Goal: Task Accomplishment & Management: Complete application form

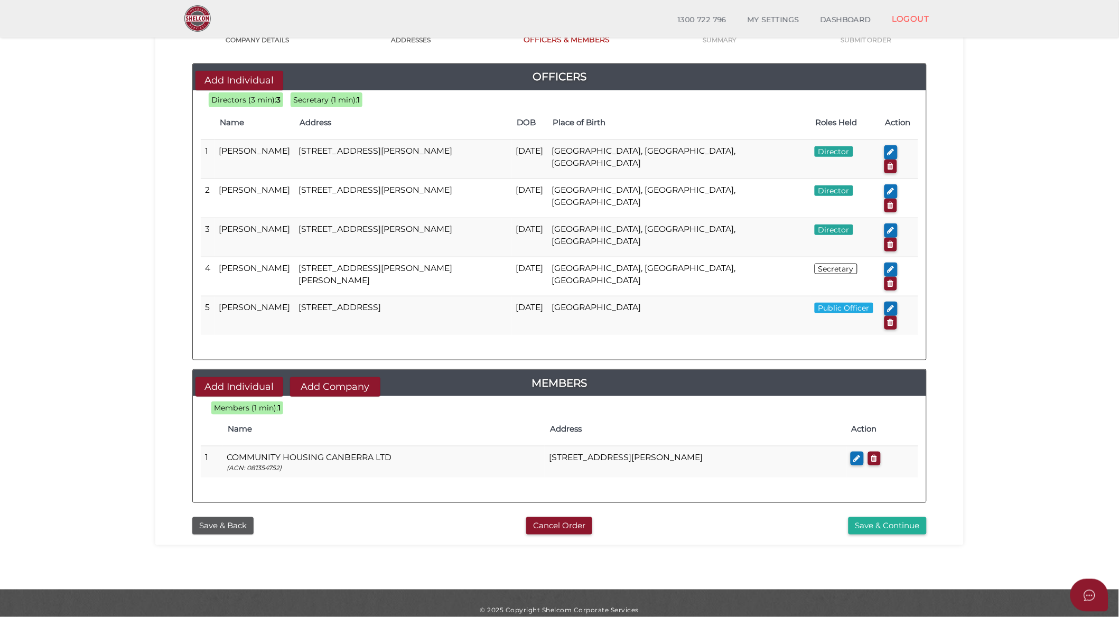
scroll to position [108, 0]
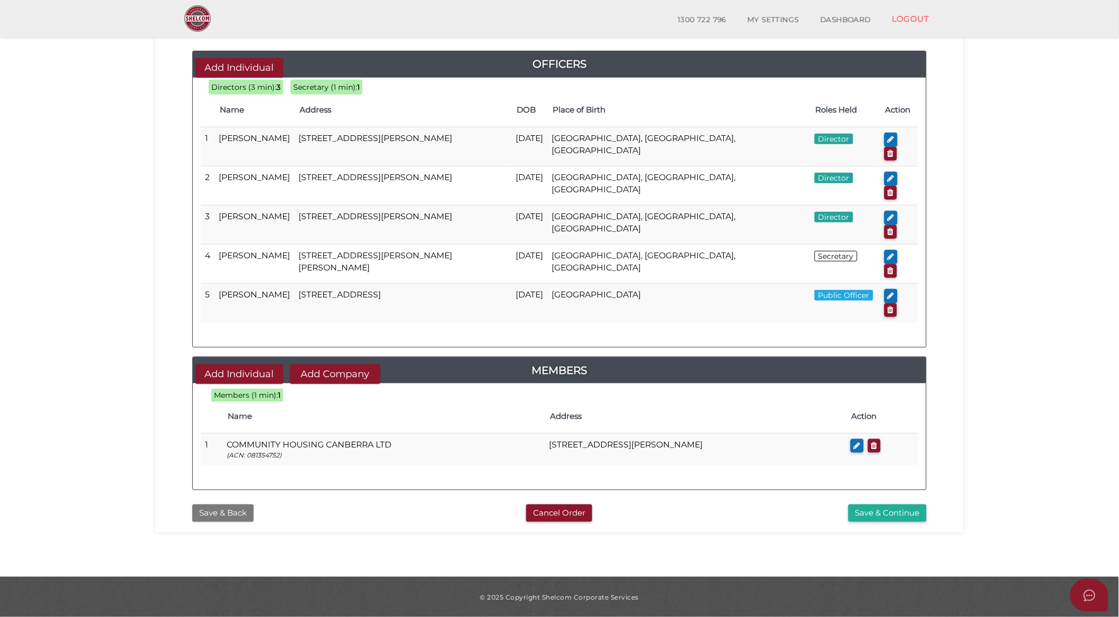
click at [207, 504] on button "Save & Back" at bounding box center [222, 512] width 61 height 17
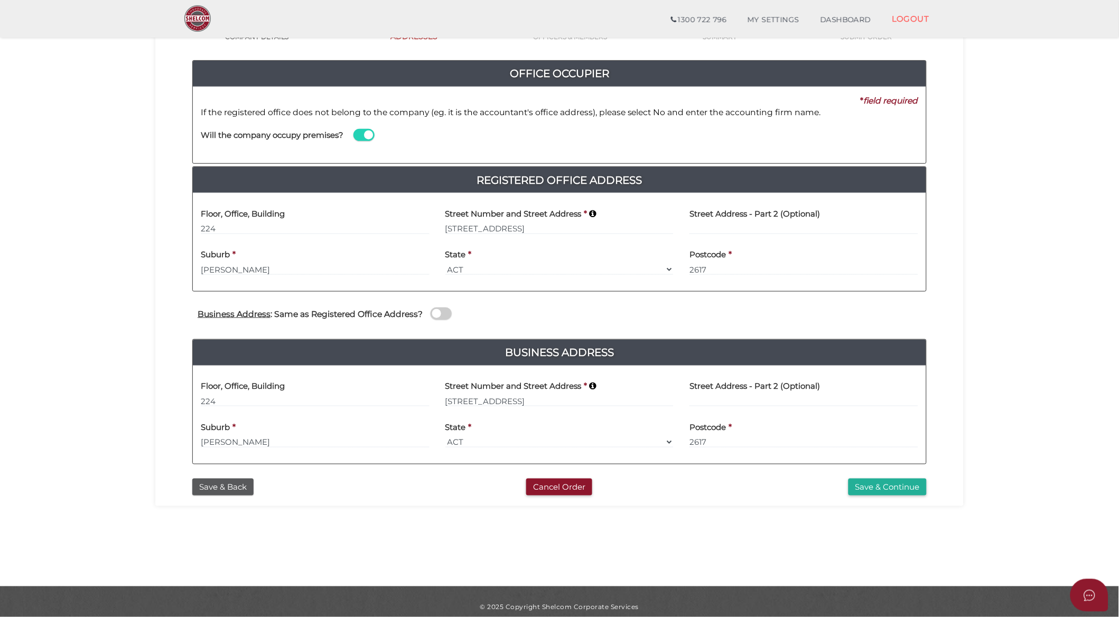
scroll to position [108, 0]
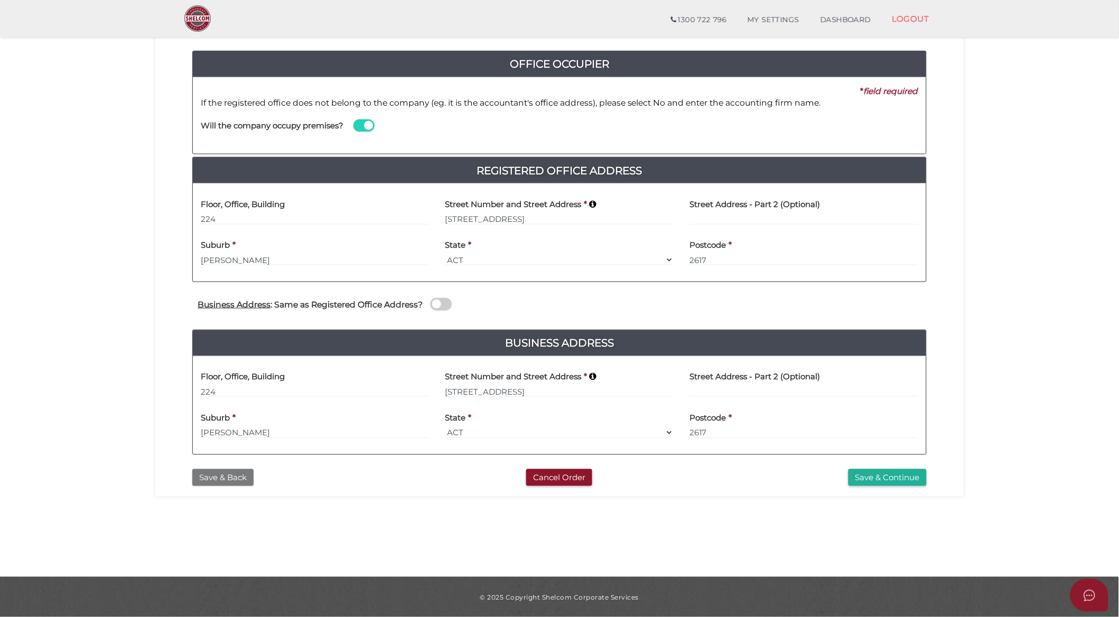
click at [211, 476] on button "Save & Back" at bounding box center [222, 477] width 61 height 17
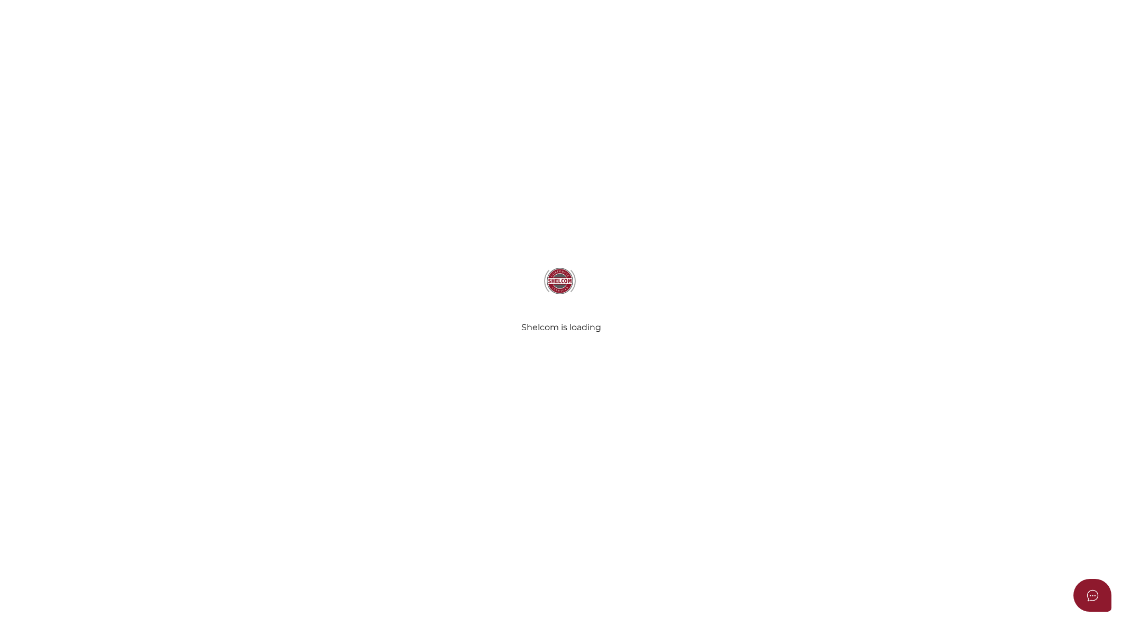
select select "ACT"
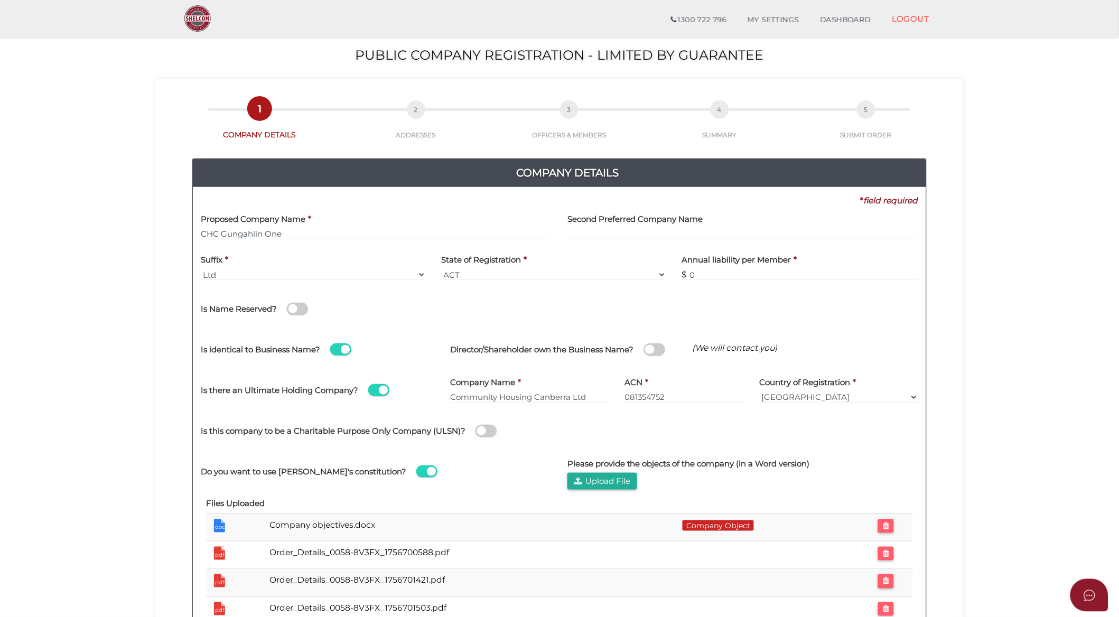
scroll to position [59, 0]
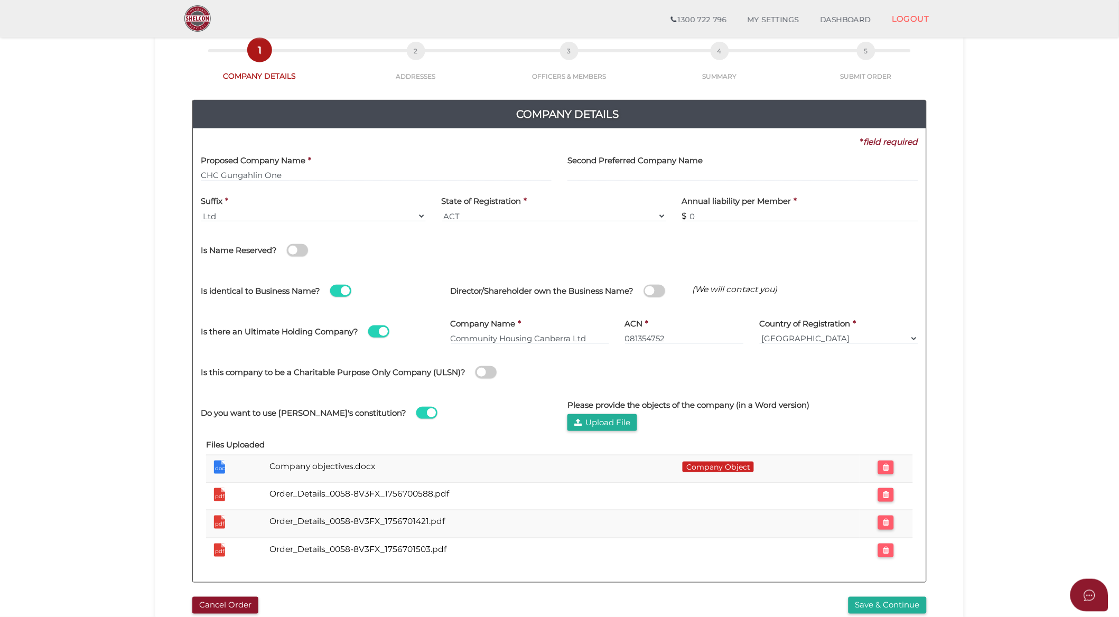
click at [487, 370] on span at bounding box center [485, 372] width 21 height 12
click at [0, 0] on input "checkbox" at bounding box center [0, 0] width 0 height 0
click at [416, 414] on span at bounding box center [426, 413] width 21 height 12
click at [0, 0] on input "checkbox" at bounding box center [0, 0] width 0 height 0
click at [628, 419] on button "Upload File" at bounding box center [602, 422] width 70 height 17
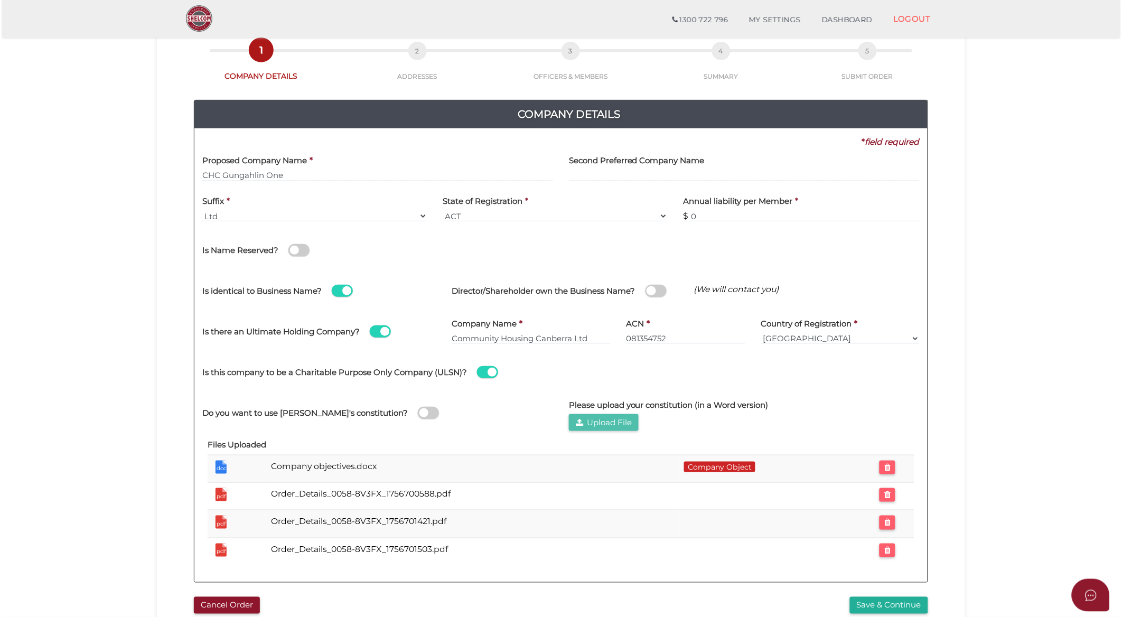
scroll to position [0, 0]
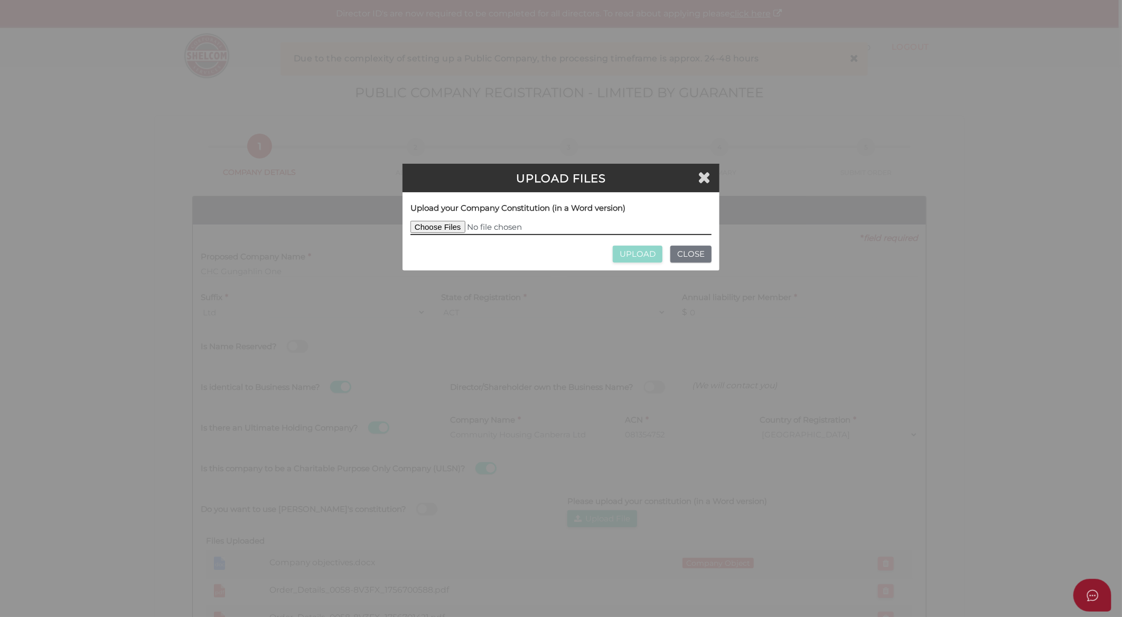
click at [450, 228] on input "file" at bounding box center [560, 228] width 301 height 14
type input "C:\fakepath\Constitution - CHC Gungahlin One Ltd(1400422016.1).docx"
click at [635, 255] on input "UPLOAD" at bounding box center [638, 254] width 50 height 17
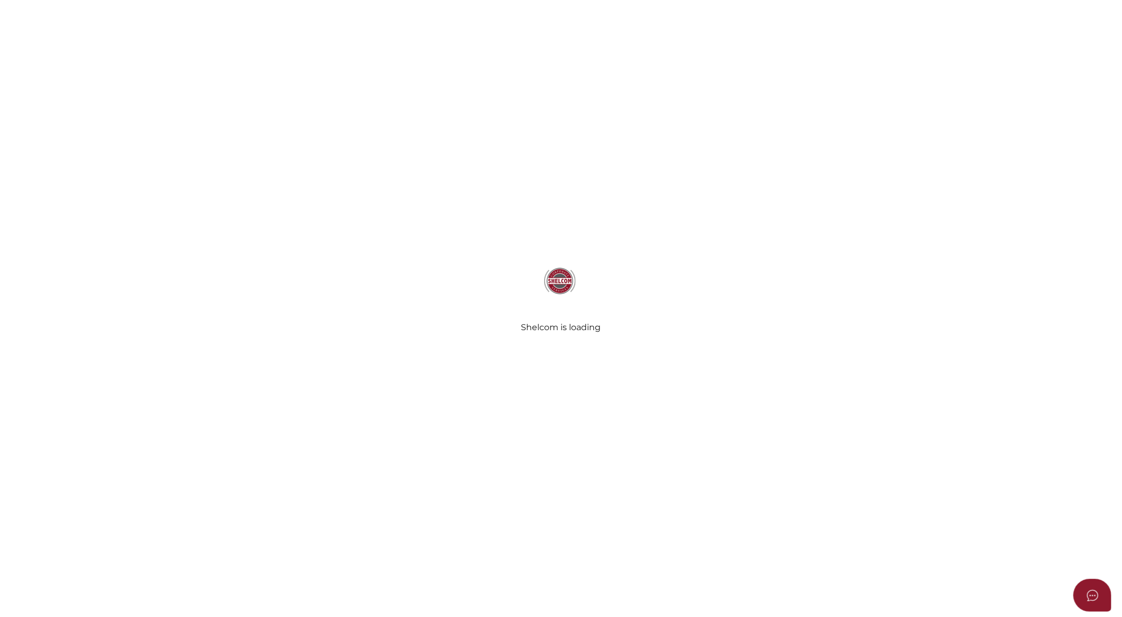
type input "CHC Gungahlin One"
select select "ACT"
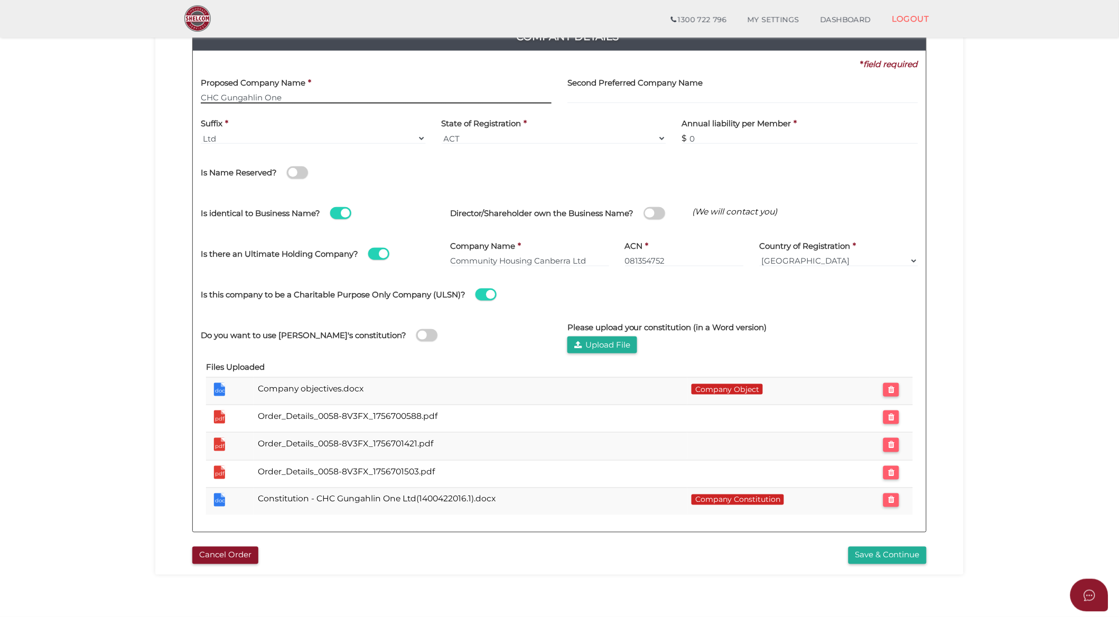
scroll to position [176, 0]
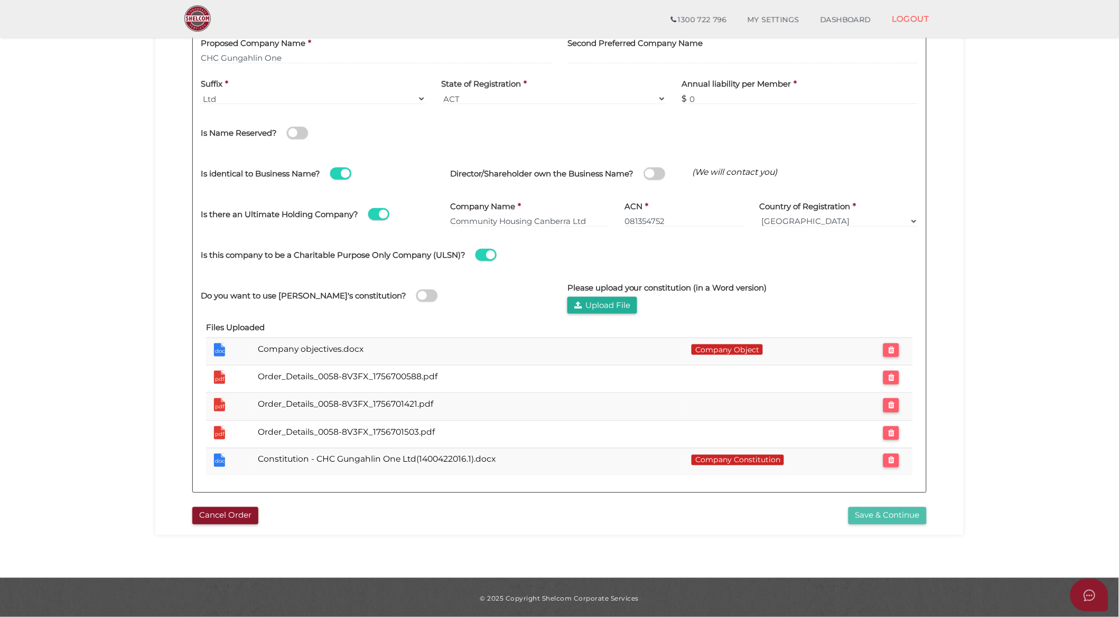
click at [914, 508] on button "Save & Continue" at bounding box center [887, 515] width 78 height 17
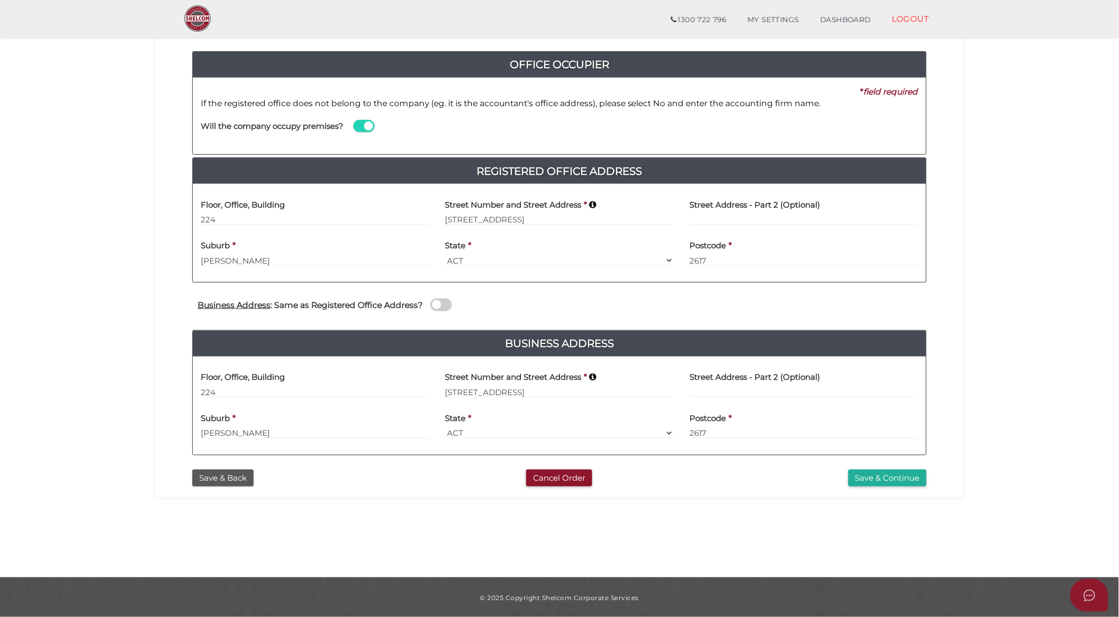
scroll to position [108, 0]
click at [906, 478] on button "Save & Continue" at bounding box center [887, 477] width 78 height 17
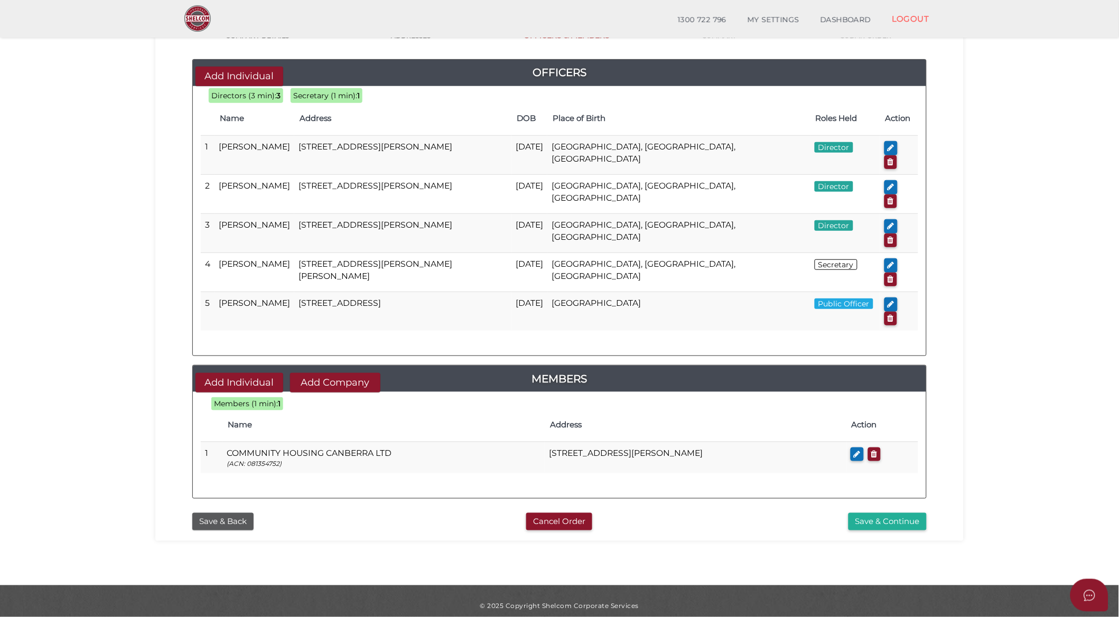
scroll to position [108, 0]
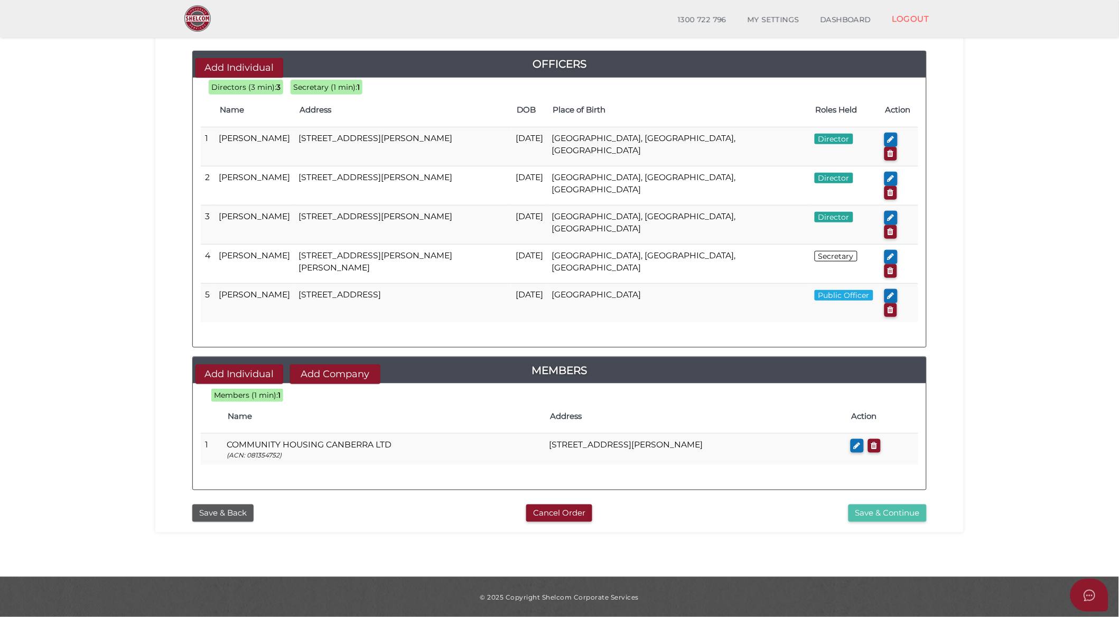
click at [910, 504] on button "Save & Continue" at bounding box center [887, 512] width 78 height 17
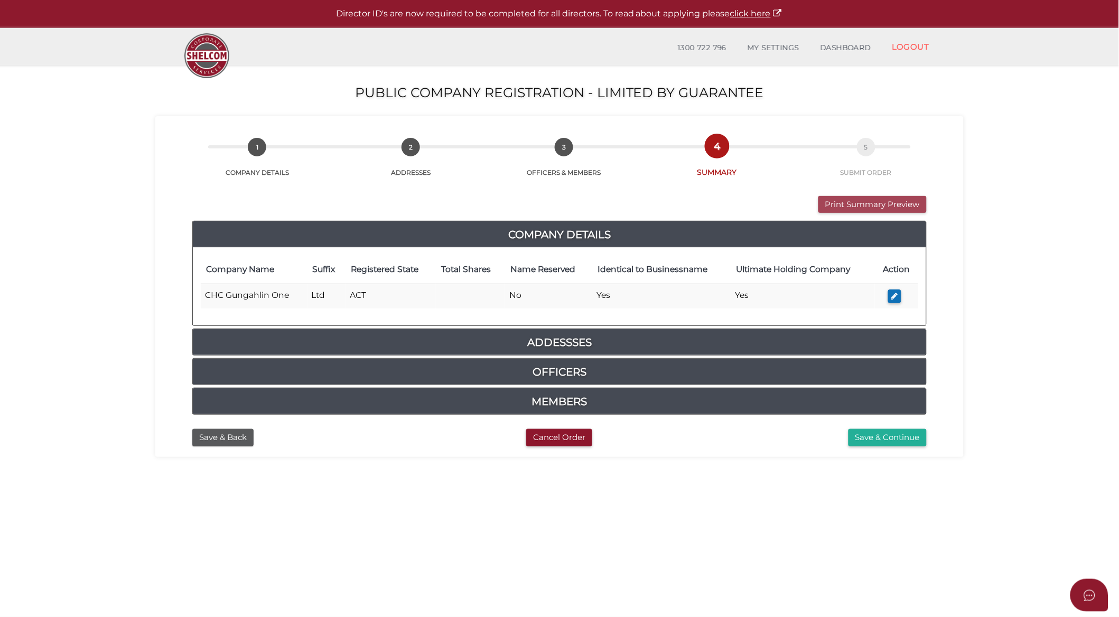
click at [882, 201] on button "Print Summary Preview" at bounding box center [872, 204] width 108 height 17
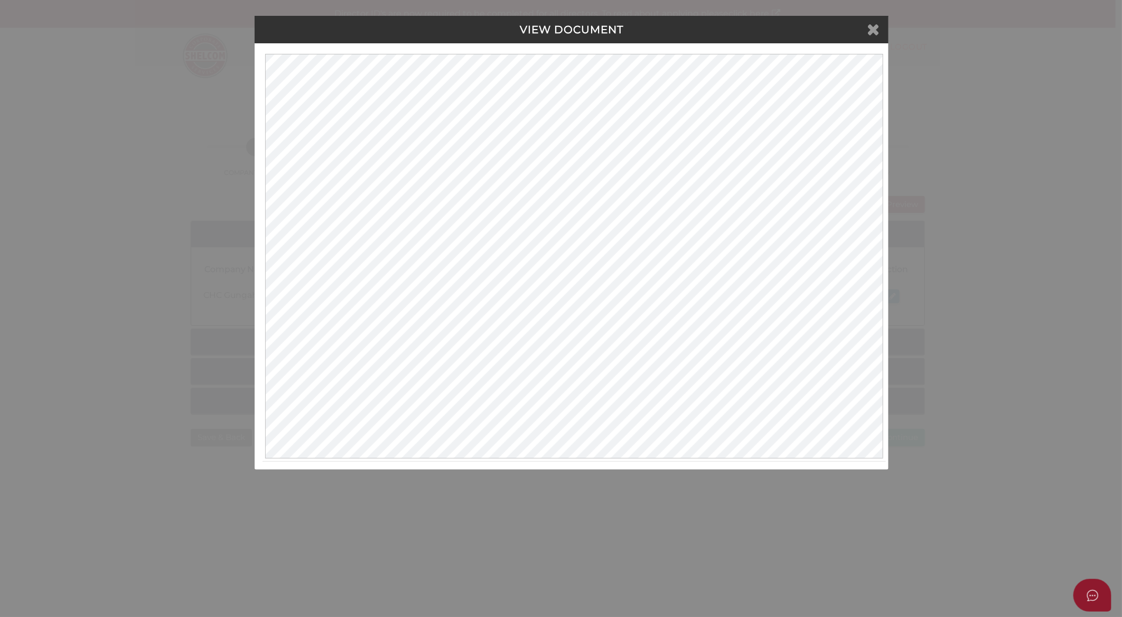
click at [871, 29] on icon at bounding box center [873, 29] width 13 height 16
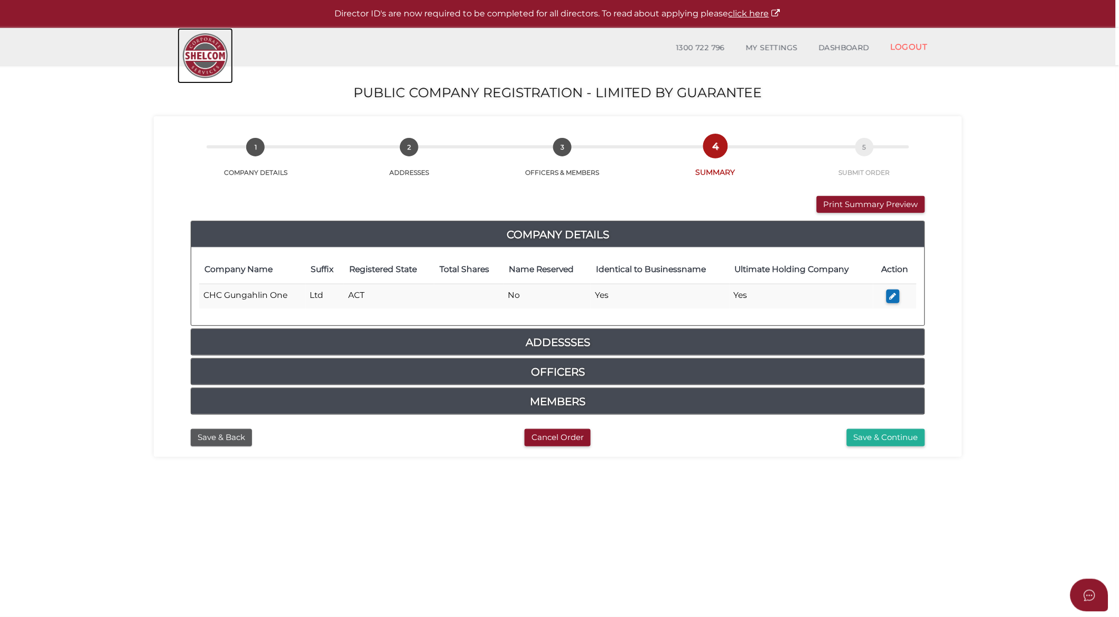
click at [202, 57] on img at bounding box center [204, 55] width 55 height 55
